Goal: Task Accomplishment & Management: Manage account settings

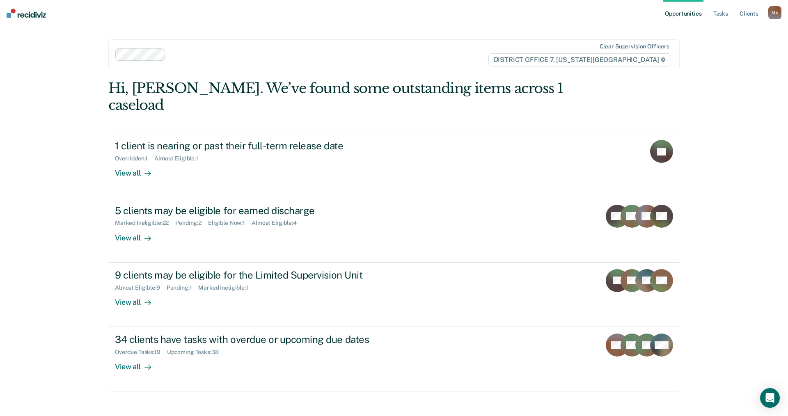
click at [730, 12] on ul "Opportunities Tasks Client s" at bounding box center [715, 13] width 105 height 26
click at [725, 15] on link "Tasks" at bounding box center [720, 13] width 18 height 26
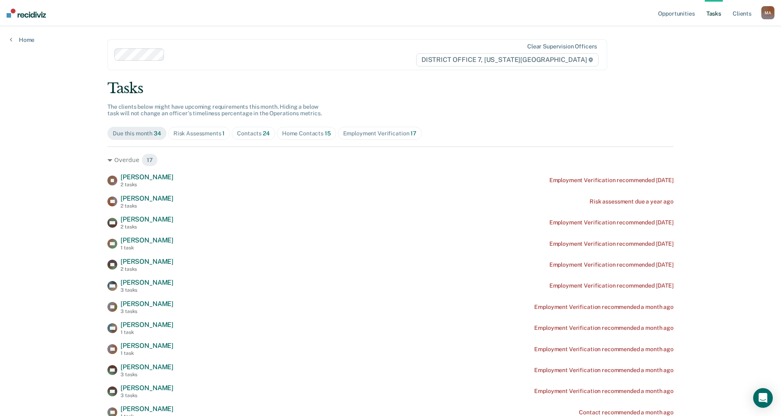
click at [208, 131] on div "Risk Assessments 1" at bounding box center [200, 133] width 52 height 7
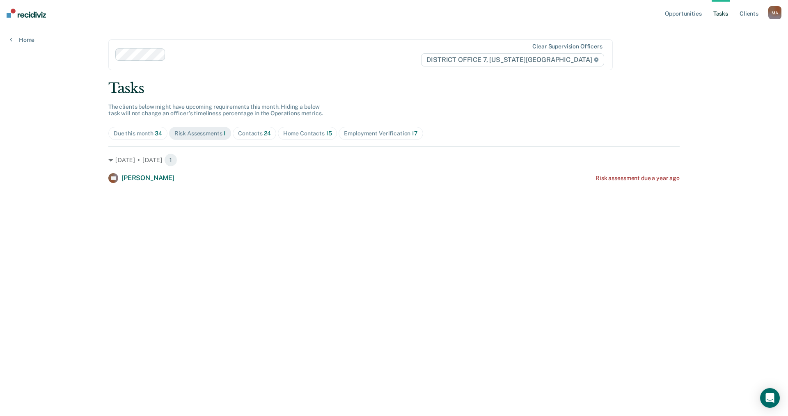
click at [304, 134] on div "Home Contacts 15" at bounding box center [307, 133] width 49 height 7
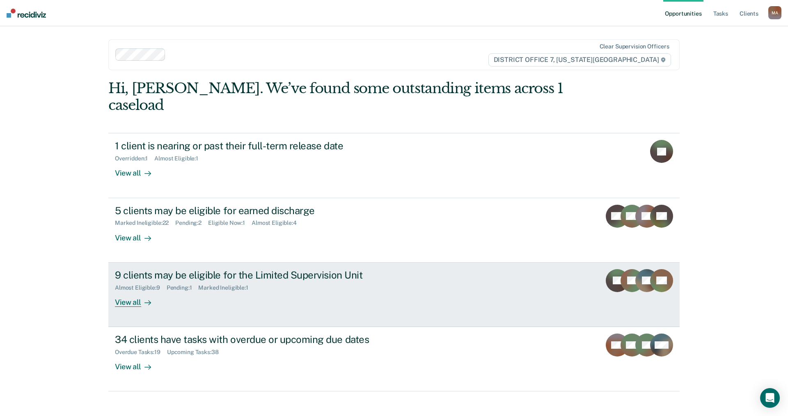
click at [142, 297] on div at bounding box center [146, 301] width 10 height 9
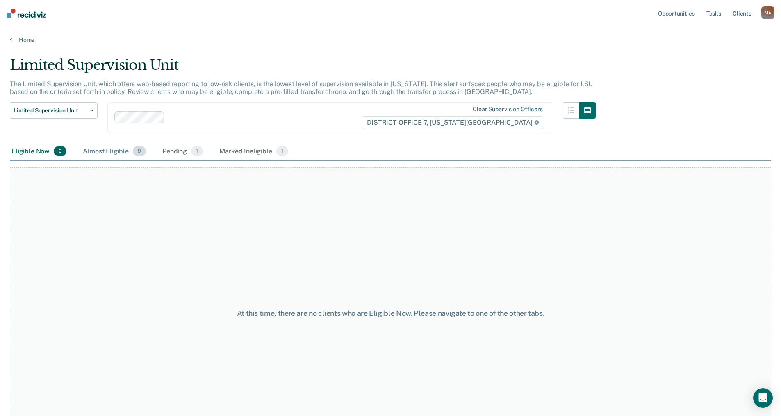
click at [92, 156] on div "Almost Eligible 9" at bounding box center [114, 152] width 66 height 18
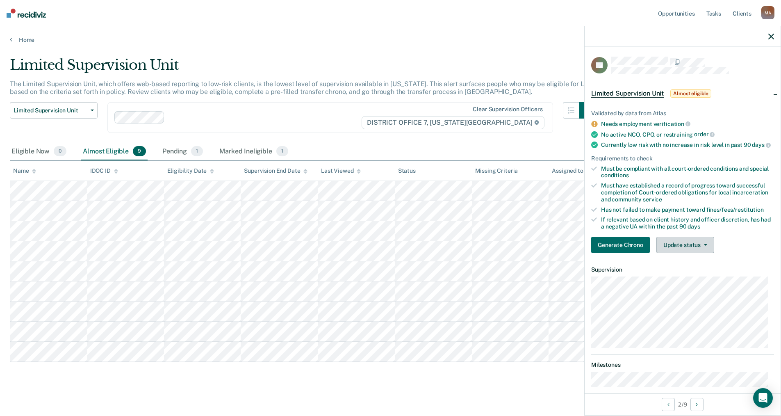
click at [686, 250] on button "Update status" at bounding box center [686, 245] width 58 height 16
click at [692, 281] on button "Mark Ineligible" at bounding box center [696, 277] width 79 height 13
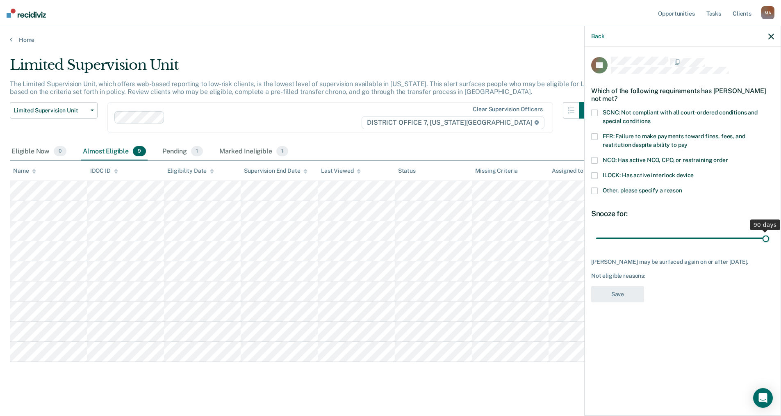
drag, startPoint x: 653, startPoint y: 239, endPoint x: 776, endPoint y: 247, distance: 123.3
type input "90"
click at [769, 245] on input "range" at bounding box center [682, 238] width 173 height 14
click at [596, 189] on span at bounding box center [594, 190] width 7 height 7
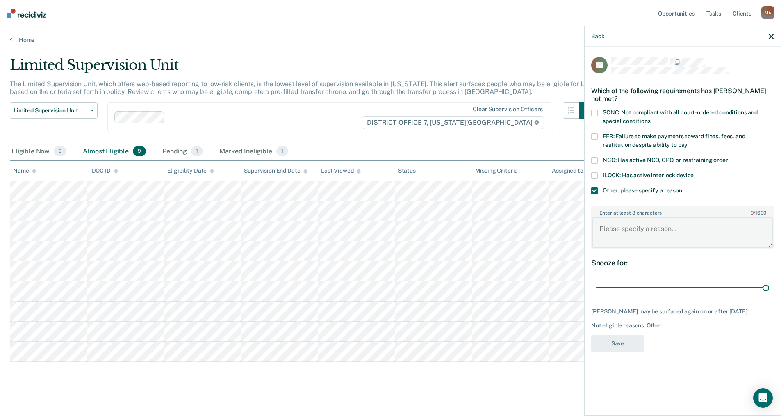
click at [628, 222] on textarea "Enter at least 3 characters 0 / 1600" at bounding box center [682, 232] width 181 height 30
type textarea "Has pending misdemeanor charges."
click at [634, 345] on button "Save" at bounding box center [617, 343] width 53 height 17
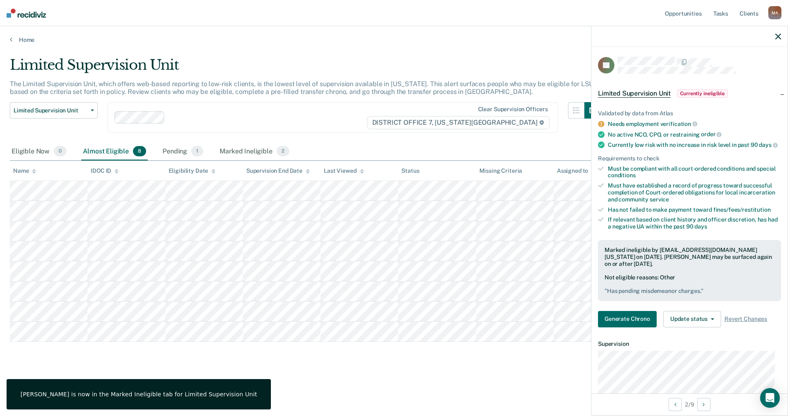
drag, startPoint x: 332, startPoint y: 380, endPoint x: 326, endPoint y: 368, distance: 13.0
click at [332, 379] on div "Limited Supervision Unit The Limited Supervision Unit, which offers web-based r…" at bounding box center [394, 219] width 768 height 324
click at [781, 36] on div at bounding box center [689, 36] width 196 height 21
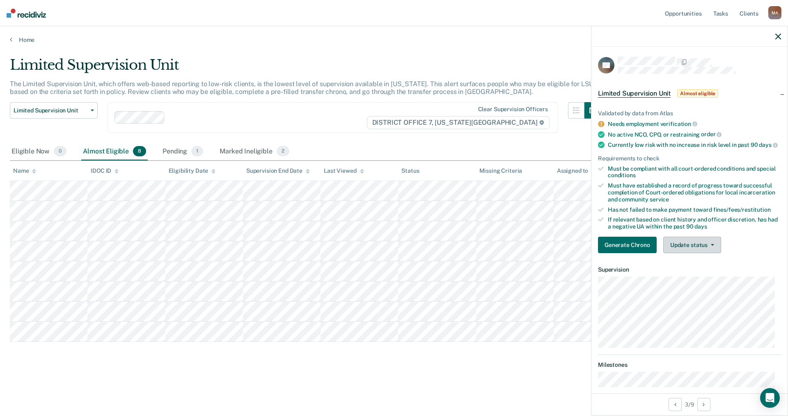
click at [691, 250] on button "Update status" at bounding box center [692, 245] width 58 height 16
click at [704, 284] on button "Mark Ineligible" at bounding box center [702, 277] width 79 height 13
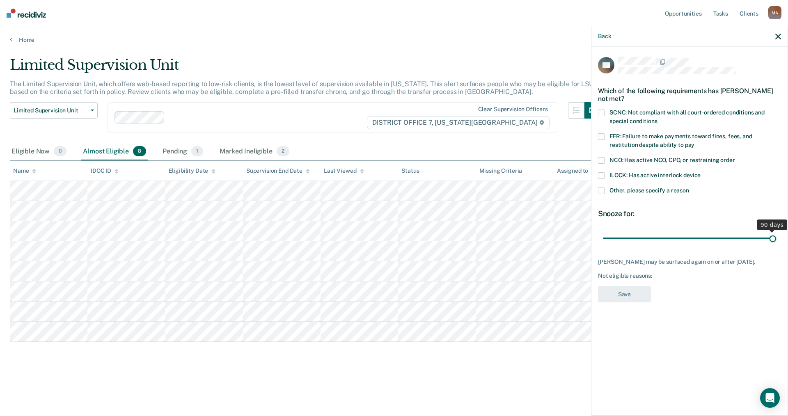
drag, startPoint x: 661, startPoint y: 237, endPoint x: 787, endPoint y: 230, distance: 126.6
type input "90"
click at [776, 231] on input "range" at bounding box center [689, 238] width 173 height 14
click at [601, 190] on span at bounding box center [601, 190] width 7 height 7
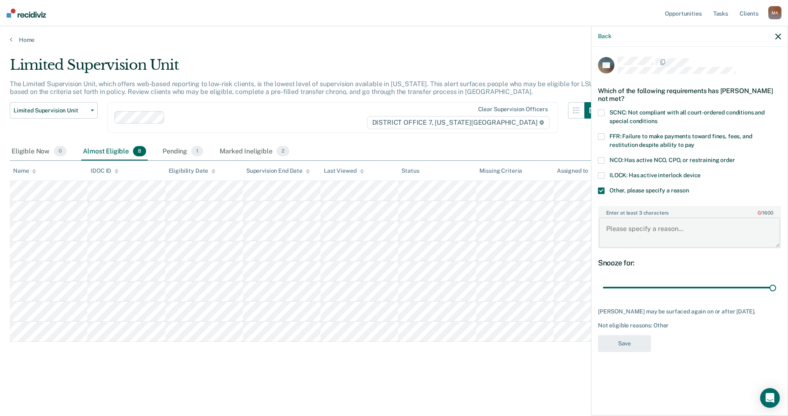
click at [626, 229] on textarea "Enter at least 3 characters 0 / 1600" at bounding box center [688, 232] width 181 height 30
type textarea "Still attending outpatient treatment."
click at [628, 345] on button "Save" at bounding box center [624, 343] width 53 height 17
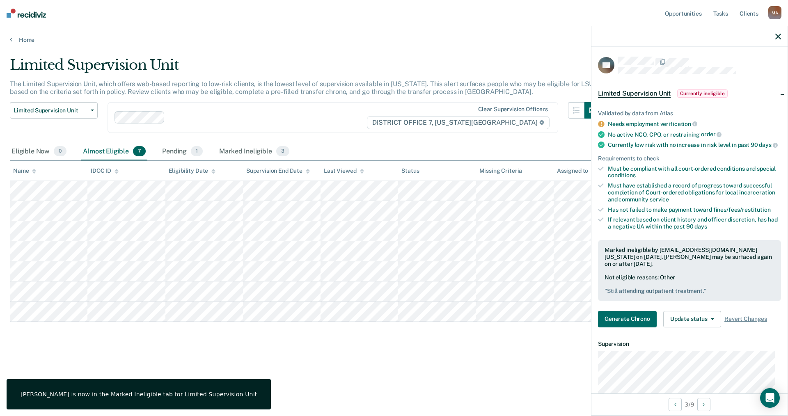
click at [475, 360] on div "Limited Supervision Unit The Limited Supervision Unit, which offers web-based r…" at bounding box center [394, 219] width 768 height 324
click at [781, 32] on div at bounding box center [689, 36] width 196 height 21
click at [779, 36] on icon "button" at bounding box center [778, 37] width 6 height 6
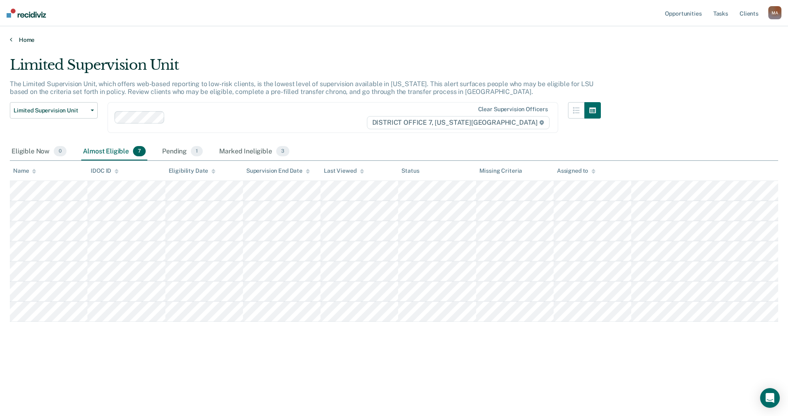
click at [30, 39] on link "Home" at bounding box center [394, 39] width 768 height 7
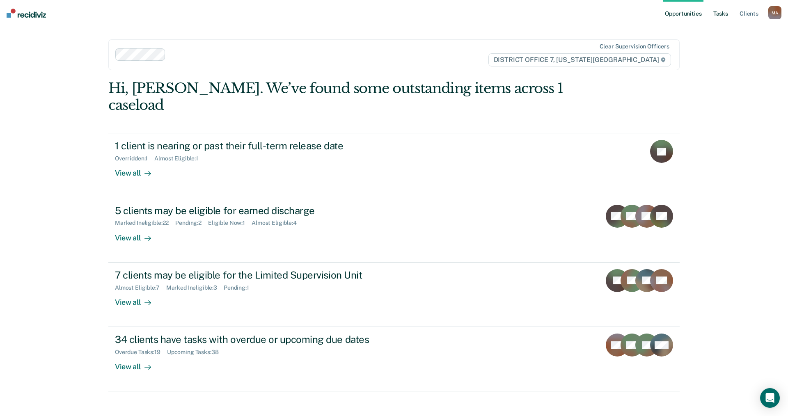
click at [719, 16] on link "Tasks" at bounding box center [720, 13] width 18 height 26
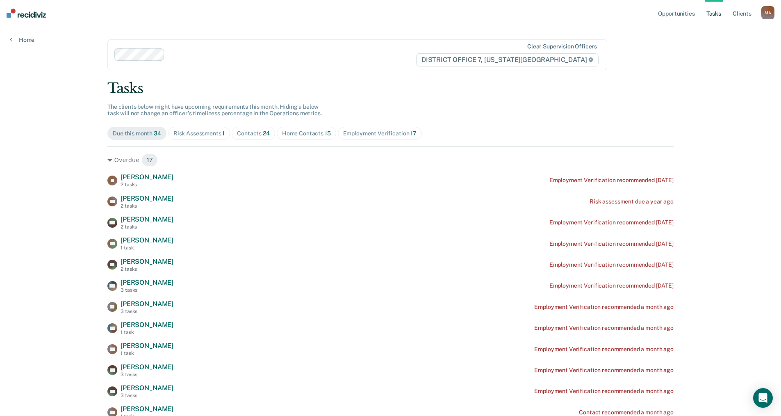
click at [294, 133] on div "Home Contacts 15" at bounding box center [306, 133] width 49 height 7
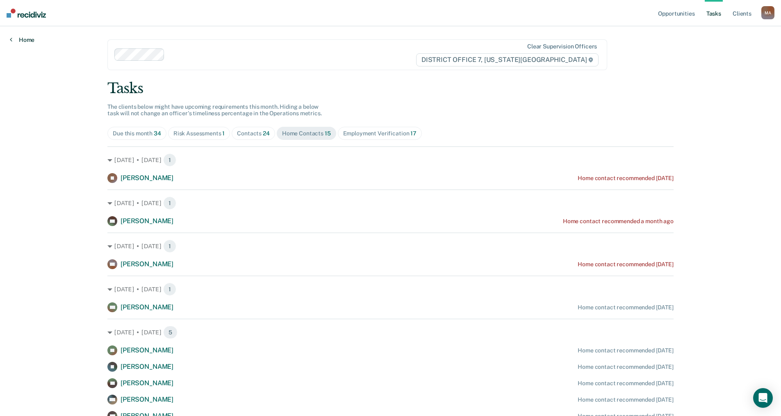
click at [25, 40] on link "Home" at bounding box center [22, 39] width 25 height 7
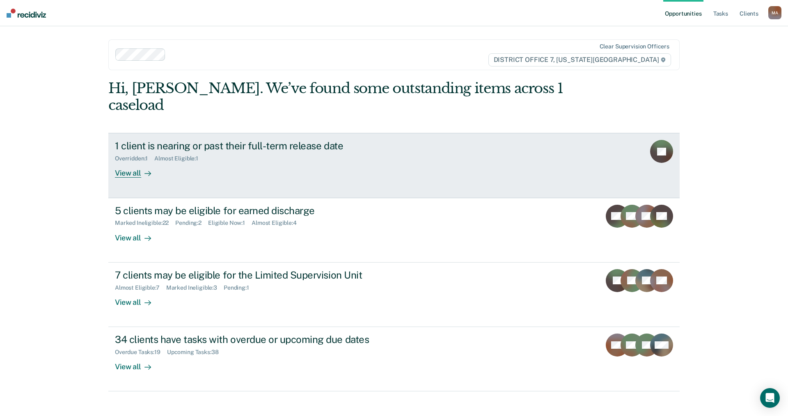
click at [132, 162] on div "View all" at bounding box center [138, 170] width 46 height 16
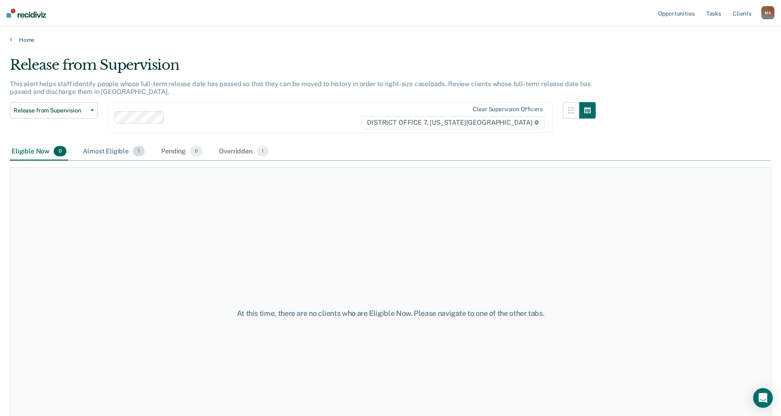
click at [112, 151] on div "Almost Eligible 1" at bounding box center [113, 152] width 65 height 18
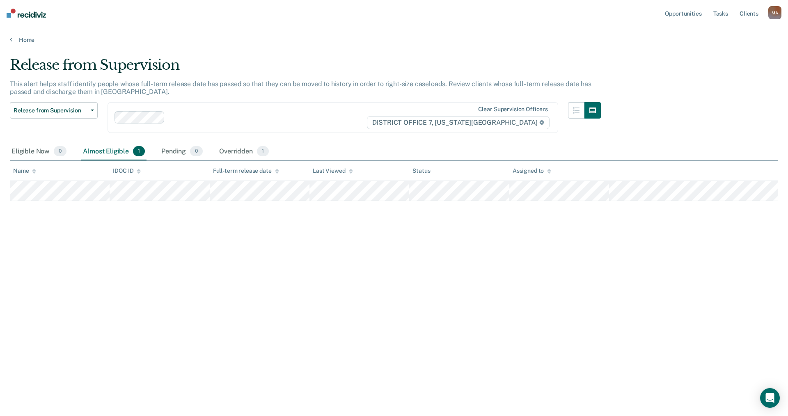
click at [26, 43] on main "Release from Supervision This alert helps staff identify people whose full-term…" at bounding box center [394, 228] width 788 height 370
click at [27, 38] on link "Home" at bounding box center [394, 39] width 768 height 7
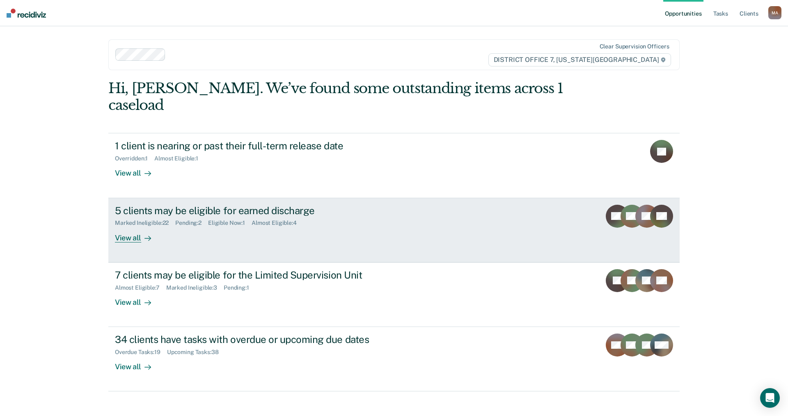
click at [128, 226] on div "View all" at bounding box center [138, 234] width 46 height 16
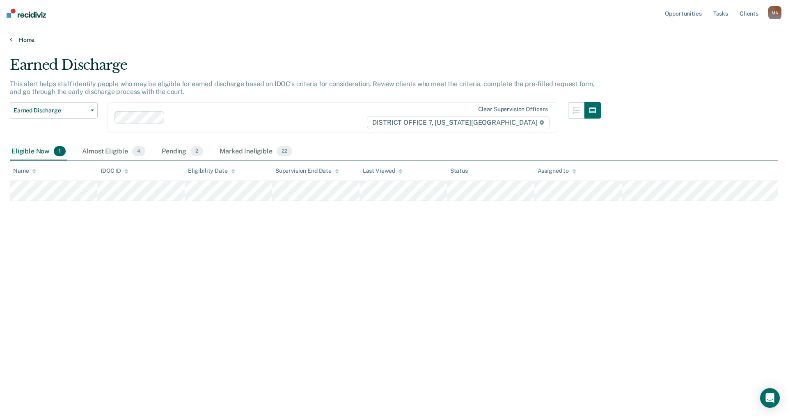
click at [24, 40] on link "Home" at bounding box center [394, 39] width 768 height 7
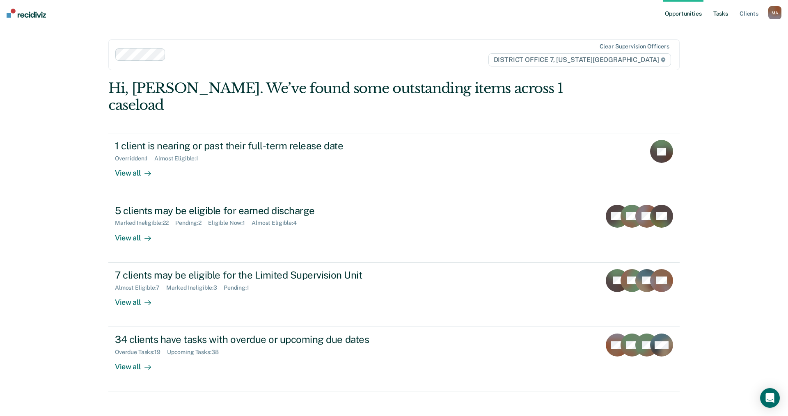
click at [719, 14] on link "Tasks" at bounding box center [720, 13] width 18 height 26
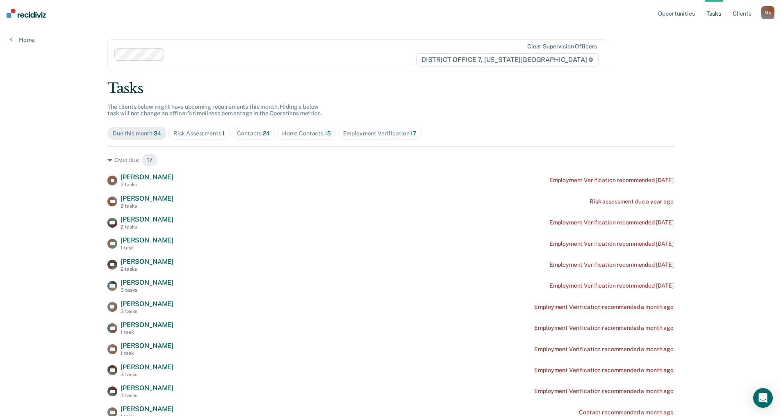
click at [300, 136] on div "Home Contacts 15" at bounding box center [306, 133] width 49 height 7
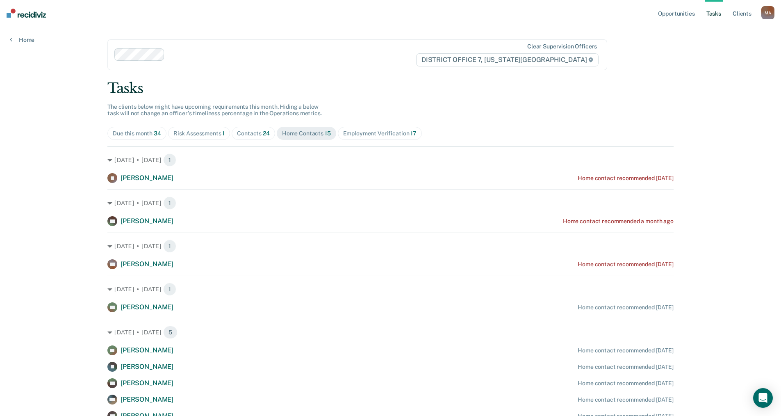
click at [371, 131] on div "Employment Verification 17" at bounding box center [379, 133] width 73 height 7
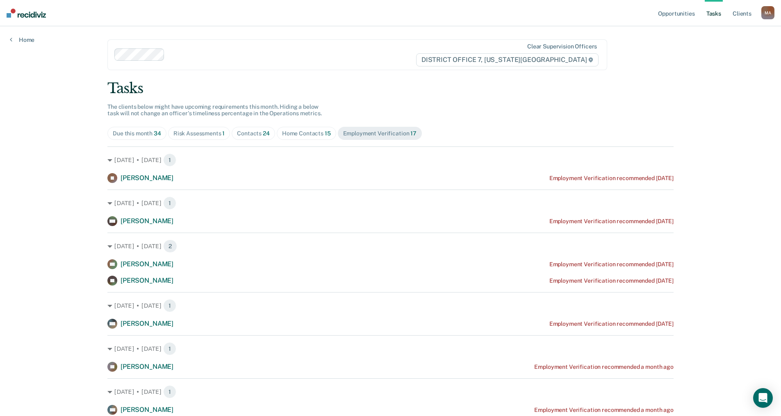
click at [80, 283] on div "Opportunities Tasks Client s [PERSON_NAME], [PERSON_NAME] Profile How it works …" at bounding box center [390, 386] width 781 height 772
click at [374, 132] on div "Employment Verification 17" at bounding box center [379, 133] width 73 height 7
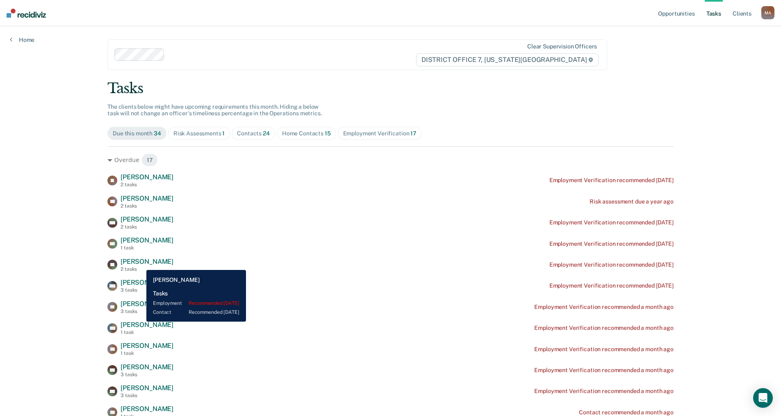
click at [140, 264] on span "[PERSON_NAME]" at bounding box center [147, 262] width 53 height 8
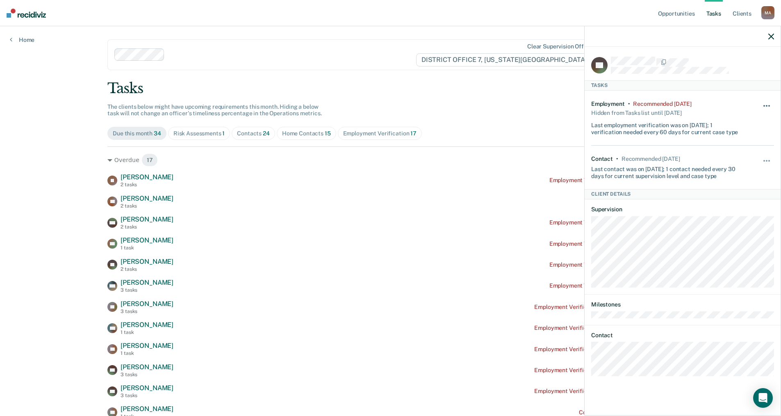
click at [769, 103] on button "button" at bounding box center [767, 109] width 14 height 13
click at [768, 103] on button "button" at bounding box center [767, 109] width 14 height 13
click at [772, 158] on button "button" at bounding box center [767, 164] width 14 height 13
click at [773, 37] on icon "button" at bounding box center [772, 37] width 6 height 6
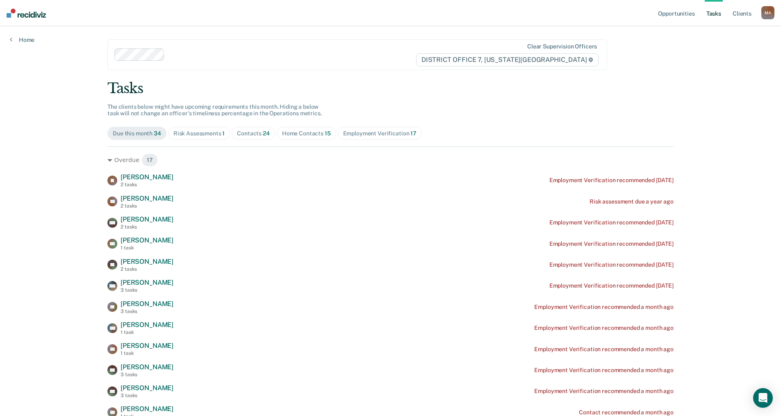
click at [769, 11] on div "M A" at bounding box center [768, 12] width 13 height 13
click at [710, 32] on link "Profile" at bounding box center [735, 33] width 66 height 7
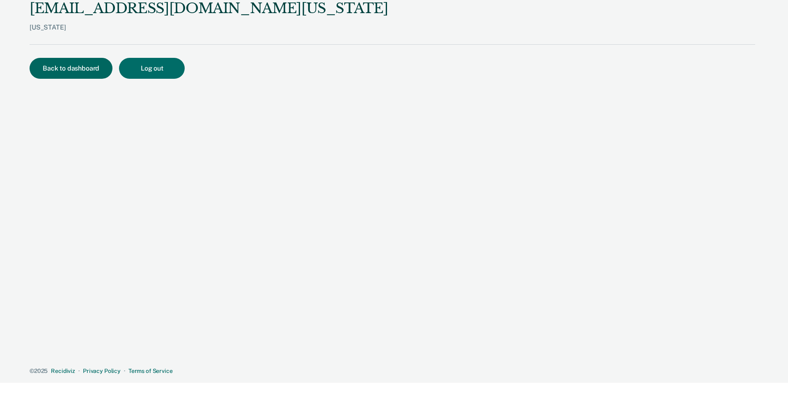
click at [98, 68] on button "Back to dashboard" at bounding box center [71, 68] width 83 height 21
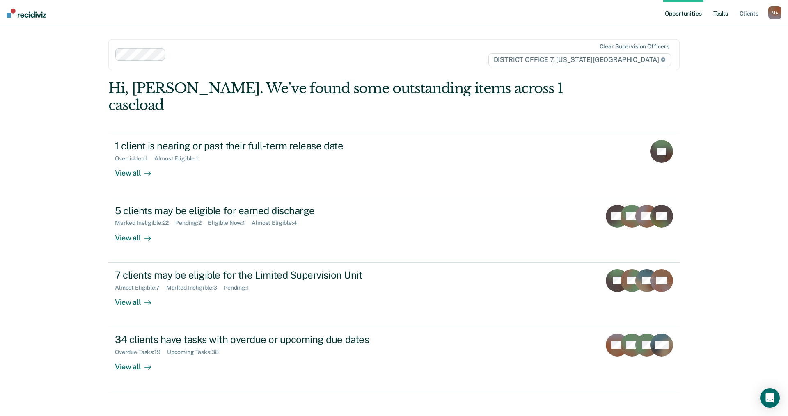
click at [722, 16] on link "Tasks" at bounding box center [720, 13] width 18 height 26
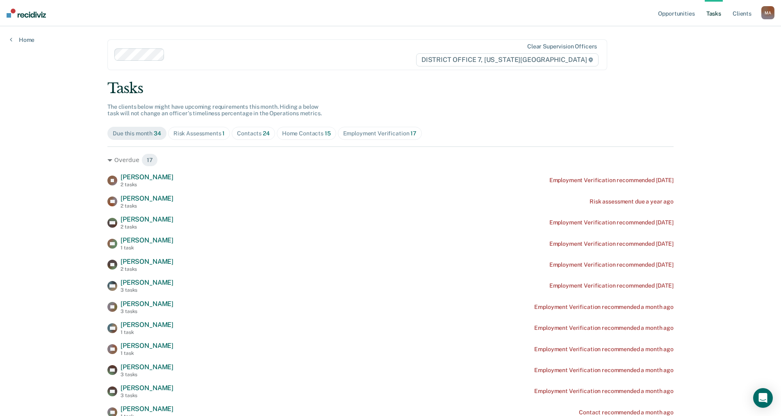
click at [283, 135] on div "Home Contacts 15" at bounding box center [306, 133] width 49 height 7
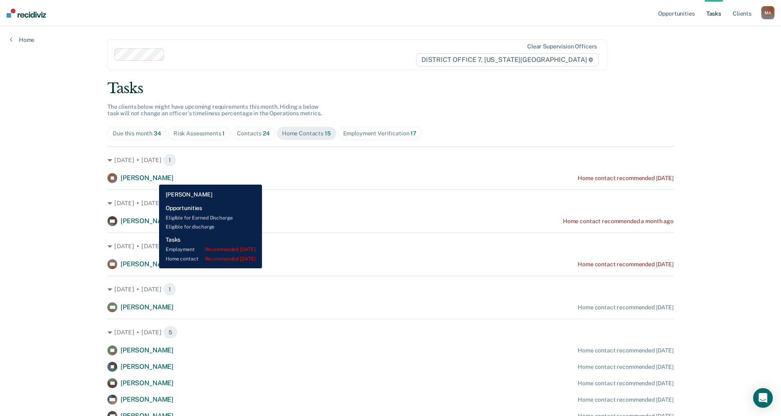
click at [153, 178] on span "[PERSON_NAME]" at bounding box center [147, 178] width 53 height 8
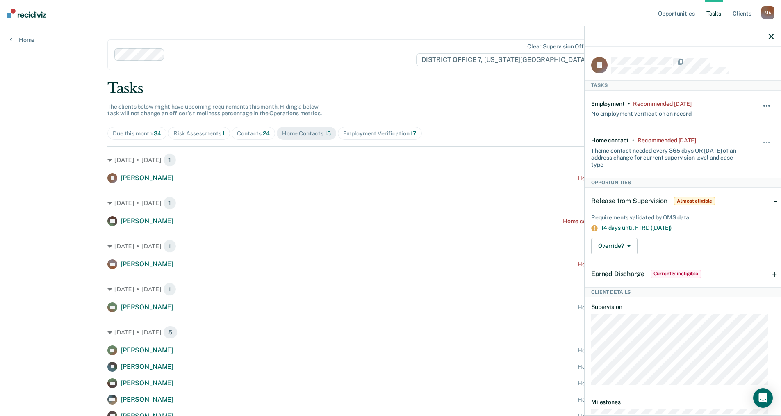
click at [760, 108] on button "button" at bounding box center [767, 109] width 14 height 13
click at [753, 156] on button "30 days" at bounding box center [744, 157] width 59 height 13
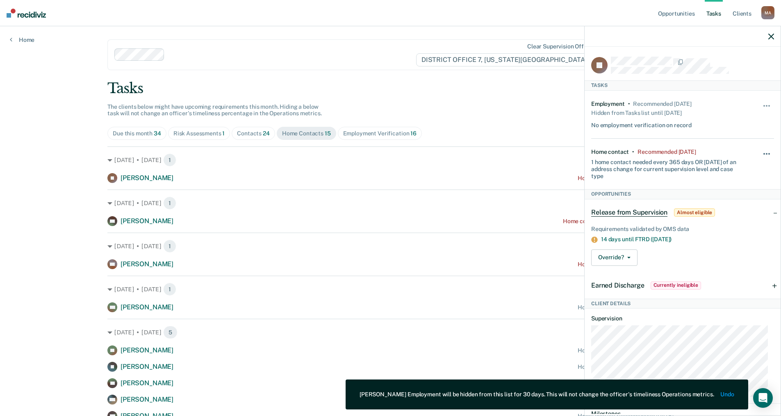
click at [765, 155] on button "button" at bounding box center [767, 157] width 14 height 13
click at [744, 205] on button "30 days" at bounding box center [744, 206] width 59 height 13
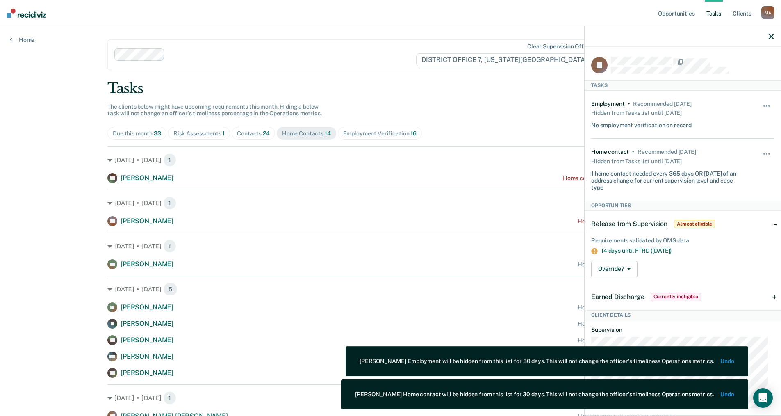
click at [62, 163] on div "Opportunities Tasks Client s [PERSON_NAME], [PERSON_NAME] Profile How it works …" at bounding box center [390, 334] width 781 height 669
click at [773, 37] on icon "button" at bounding box center [772, 37] width 6 height 6
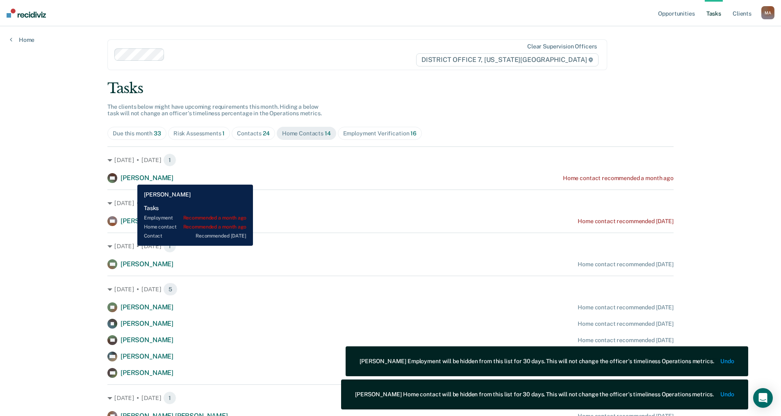
click at [131, 178] on span "[PERSON_NAME]" at bounding box center [147, 178] width 53 height 8
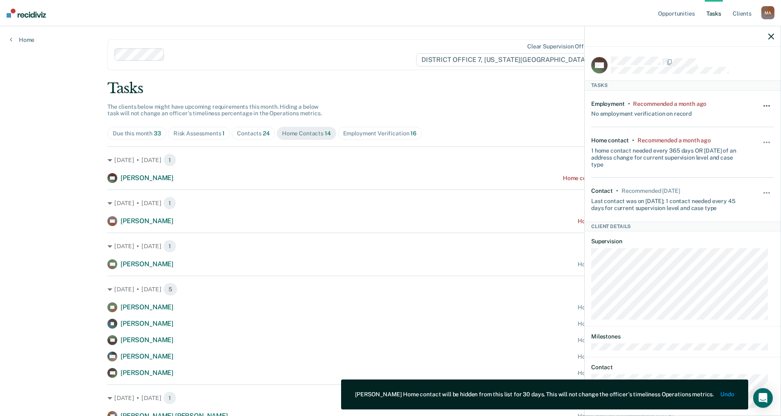
click at [760, 105] on button "button" at bounding box center [767, 109] width 14 height 13
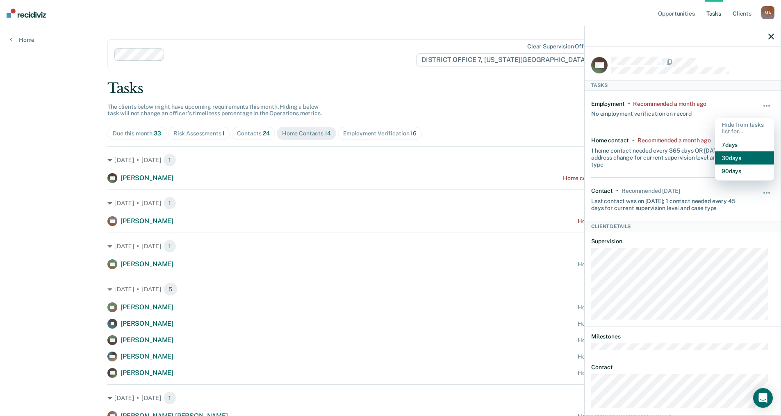
click at [744, 158] on button "30 days" at bounding box center [744, 157] width 59 height 13
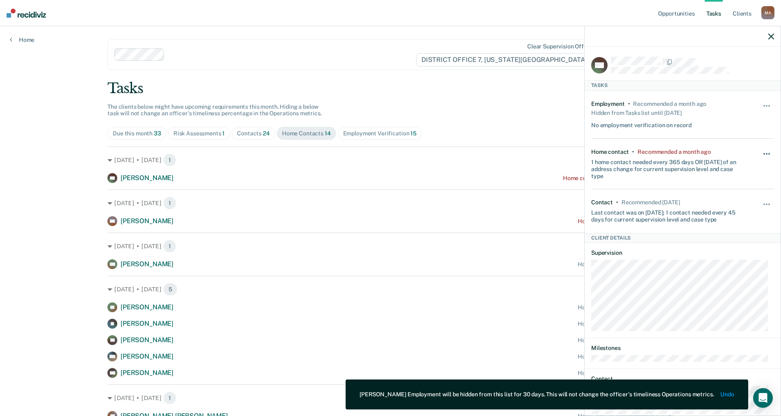
click at [763, 152] on button "button" at bounding box center [767, 157] width 14 height 13
click at [745, 201] on button "30 days" at bounding box center [744, 206] width 59 height 13
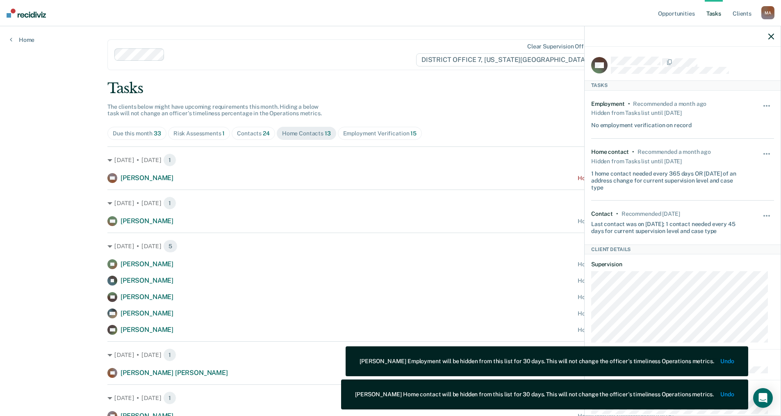
click at [30, 151] on div "Opportunities Tasks Client s [PERSON_NAME], [PERSON_NAME] Profile How it works …" at bounding box center [390, 313] width 781 height 626
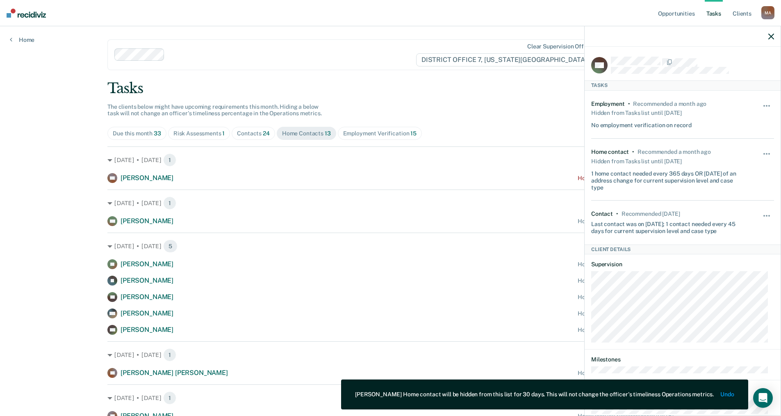
click at [32, 192] on div "Opportunities Tasks Client s [PERSON_NAME], [PERSON_NAME] Profile How it works …" at bounding box center [390, 313] width 781 height 626
click at [770, 37] on icon "button" at bounding box center [772, 37] width 6 height 6
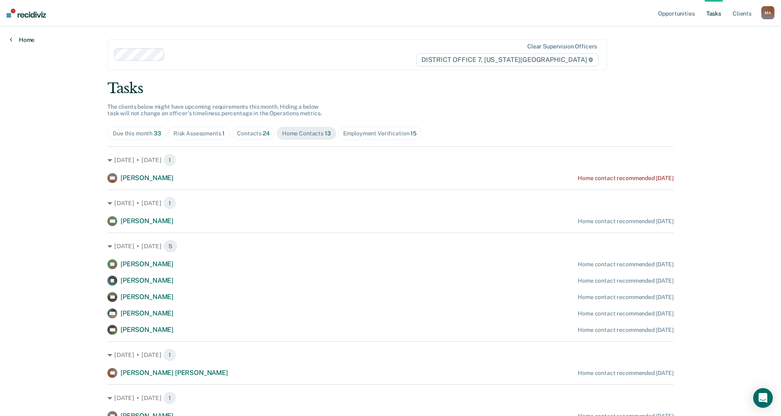
click at [28, 41] on link "Home" at bounding box center [22, 39] width 25 height 7
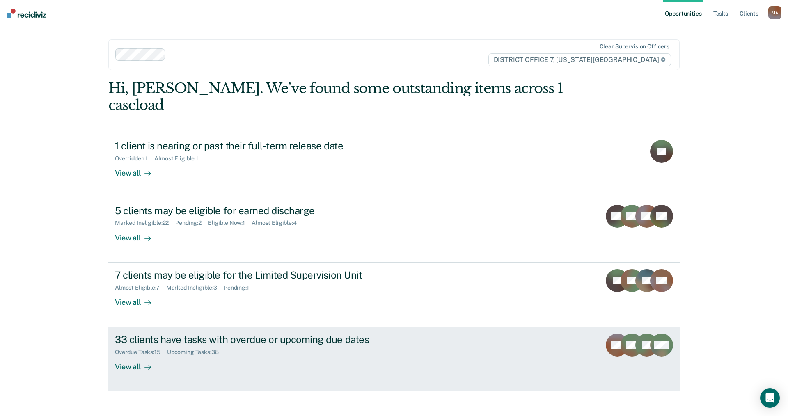
click at [138, 356] on div "View all" at bounding box center [138, 364] width 46 height 16
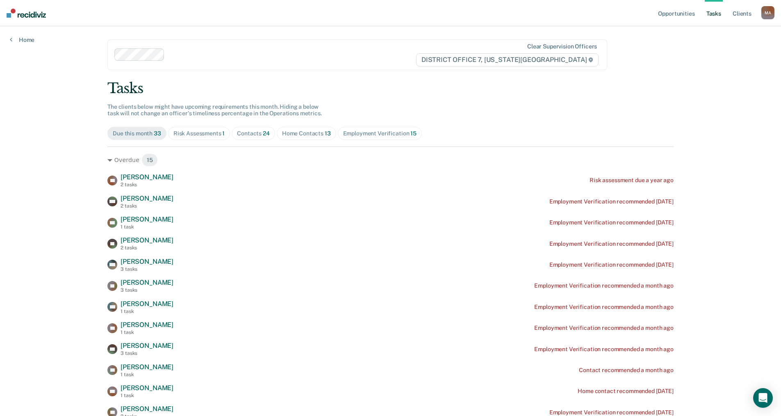
click at [711, 15] on link "Tasks" at bounding box center [714, 13] width 18 height 26
click at [747, 14] on link "Client s" at bounding box center [742, 13] width 22 height 26
